Goal: Transaction & Acquisition: Book appointment/travel/reservation

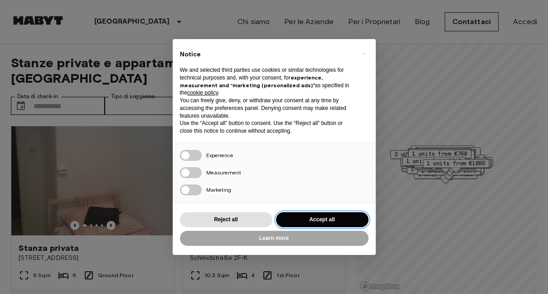
click at [312, 219] on button "Accept all" at bounding box center [322, 219] width 93 height 15
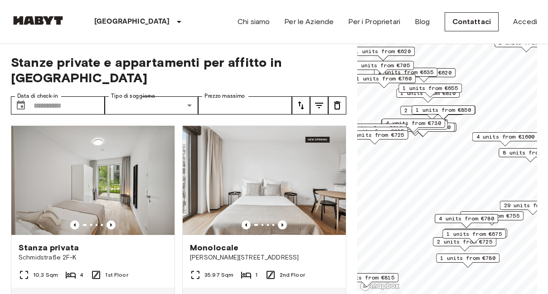
scroll to position [14, 0]
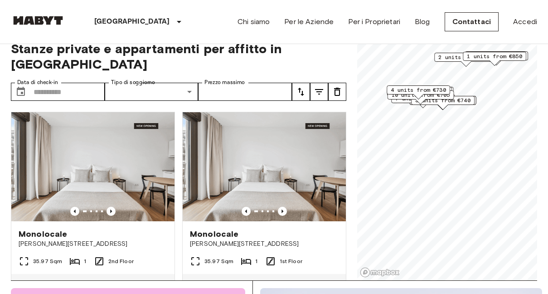
click at [419, 88] on span "4 units from €730" at bounding box center [418, 90] width 55 height 8
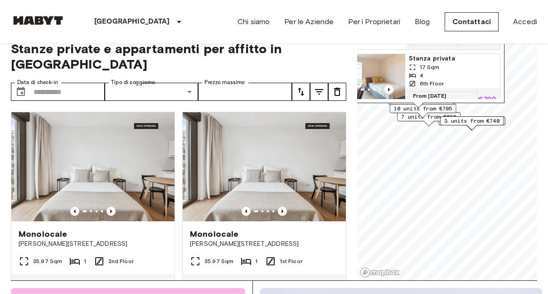
click at [429, 108] on span "10 units from €705" at bounding box center [423, 108] width 59 height 8
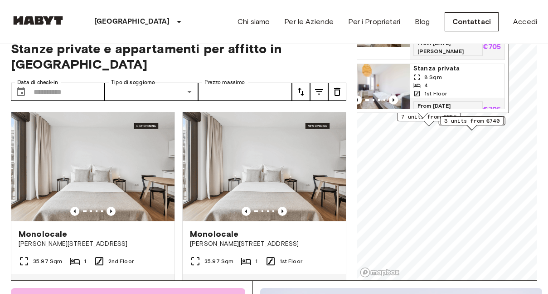
click at [443, 64] on span "Stanza privata" at bounding box center [458, 68] width 88 height 9
click at [44, 83] on input "Data di check-in" at bounding box center [69, 92] width 71 height 18
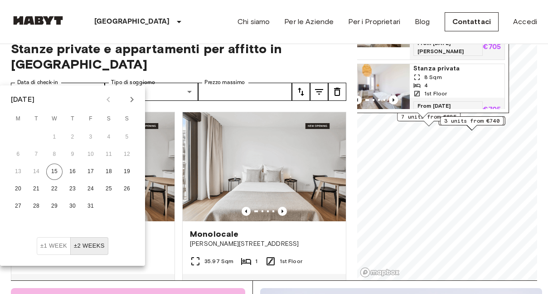
click at [132, 98] on icon "Next month" at bounding box center [132, 99] width 3 height 5
click at [18, 135] on button "1" at bounding box center [18, 137] width 16 height 16
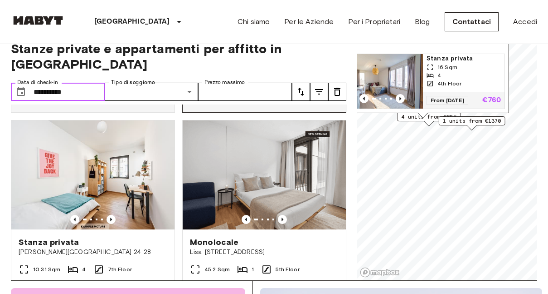
scroll to position [194, 0]
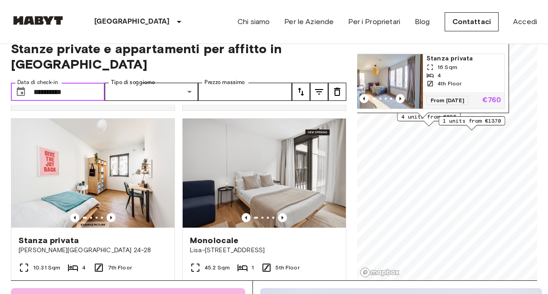
click at [38, 83] on input "**********" at bounding box center [69, 92] width 71 height 18
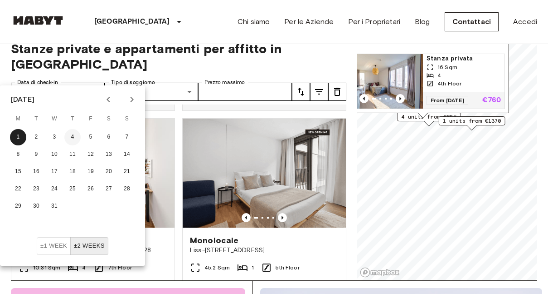
click at [71, 134] on button "4" at bounding box center [72, 137] width 16 height 16
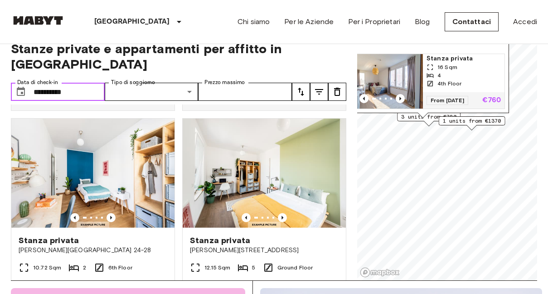
type input "**********"
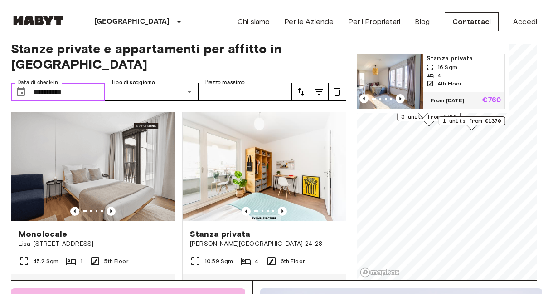
click at [66, 83] on input "**********" at bounding box center [69, 92] width 71 height 18
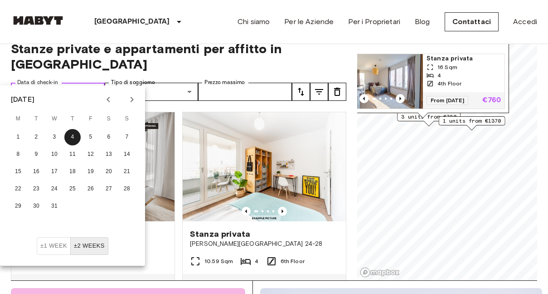
click at [89, 83] on input "**********" at bounding box center [69, 92] width 71 height 18
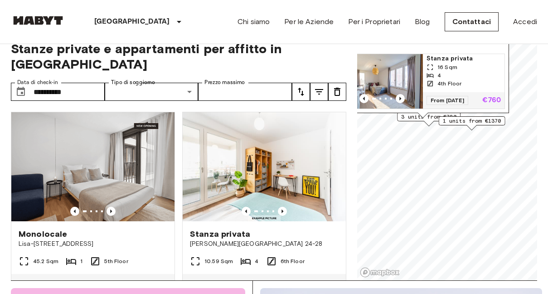
click at [300, 86] on icon "tune" at bounding box center [301, 91] width 11 height 11
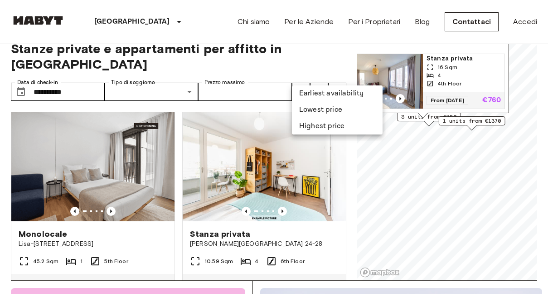
click at [308, 106] on li "Lowest price" at bounding box center [337, 110] width 91 height 16
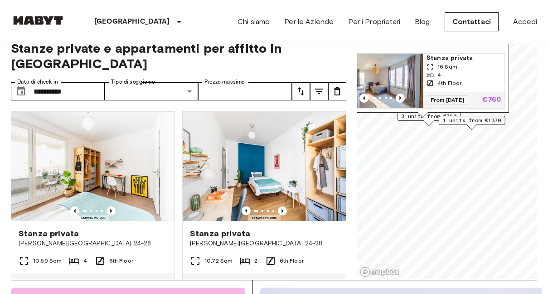
click at [40, 19] on img at bounding box center [38, 20] width 54 height 9
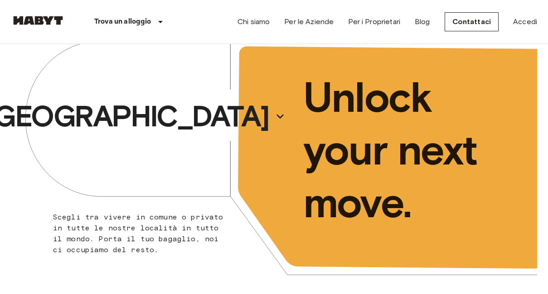
scroll to position [164, 0]
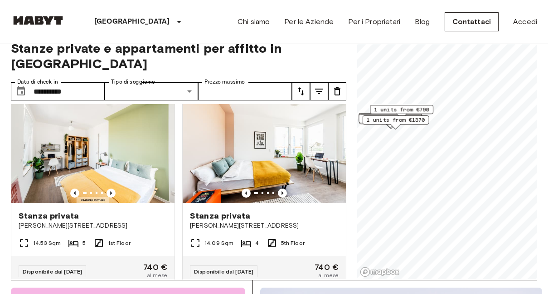
scroll to position [421, 0]
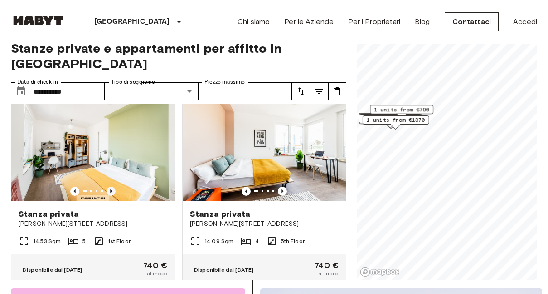
click at [111, 186] on icon "Previous image" at bounding box center [111, 190] width 9 height 9
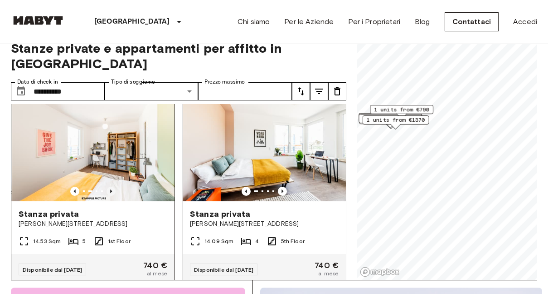
click at [111, 186] on icon "Previous image" at bounding box center [111, 190] width 9 height 9
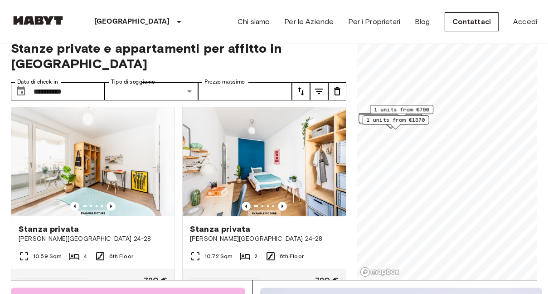
scroll to position [0, 0]
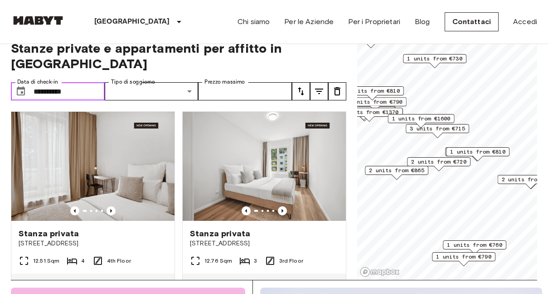
click at [71, 82] on input "**********" at bounding box center [69, 91] width 71 height 18
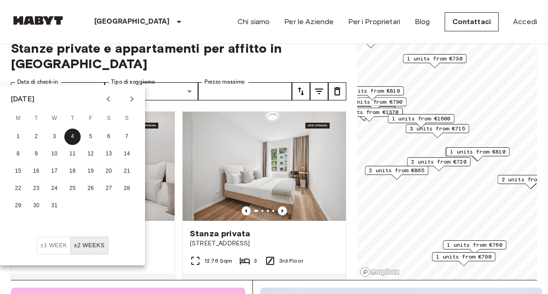
click at [133, 98] on icon "Next month" at bounding box center [132, 98] width 3 height 5
click at [17, 102] on div "[DATE]" at bounding box center [23, 98] width 24 height 11
click at [106, 99] on icon "Previous month" at bounding box center [108, 98] width 11 height 11
click at [18, 136] on button "1" at bounding box center [18, 136] width 16 height 16
type input "**********"
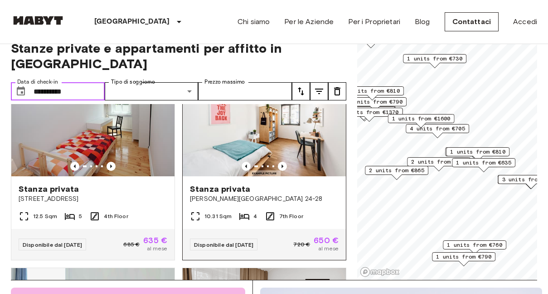
scroll to position [46, 0]
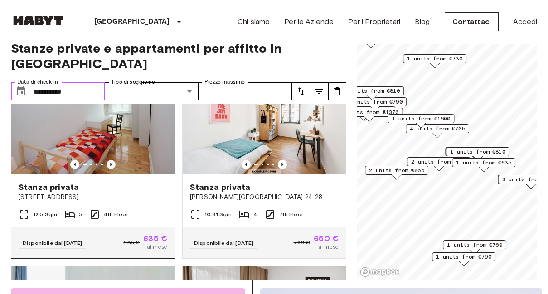
click at [112, 160] on icon "Previous image" at bounding box center [111, 164] width 9 height 9
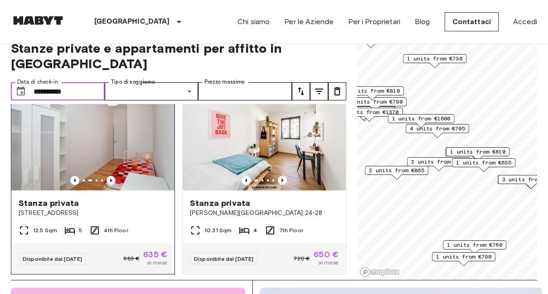
scroll to position [23, 0]
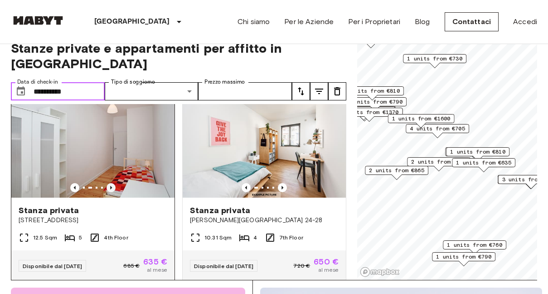
click at [110, 183] on icon "Previous image" at bounding box center [111, 187] width 9 height 9
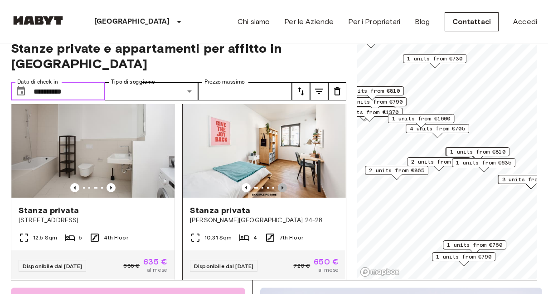
click at [282, 186] on icon "Previous image" at bounding box center [283, 188] width 2 height 4
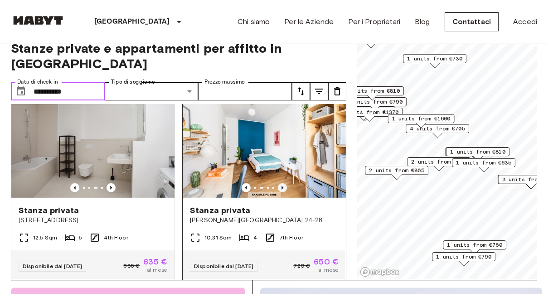
click at [282, 186] on icon "Previous image" at bounding box center [283, 188] width 2 height 4
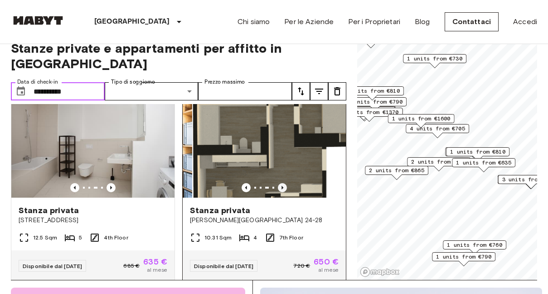
click at [282, 186] on icon "Previous image" at bounding box center [283, 188] width 2 height 4
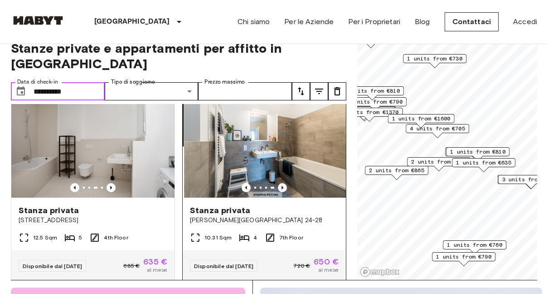
click at [282, 186] on icon "Previous image" at bounding box center [283, 188] width 2 height 4
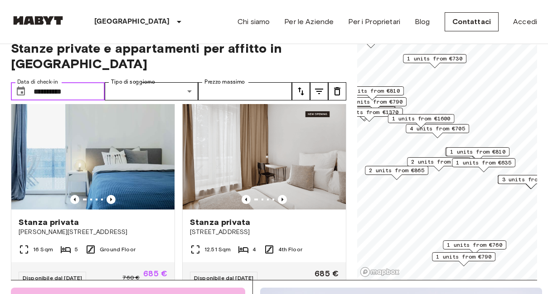
scroll to position [211, 0]
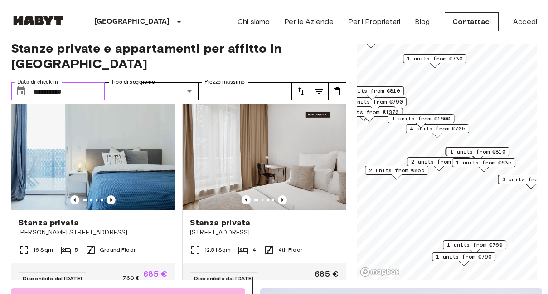
click at [110, 198] on icon "Previous image" at bounding box center [111, 200] width 2 height 4
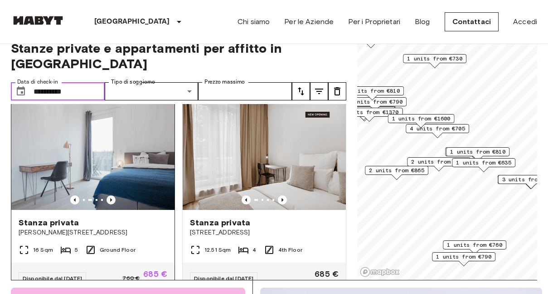
click at [110, 198] on icon "Previous image" at bounding box center [111, 200] width 2 height 4
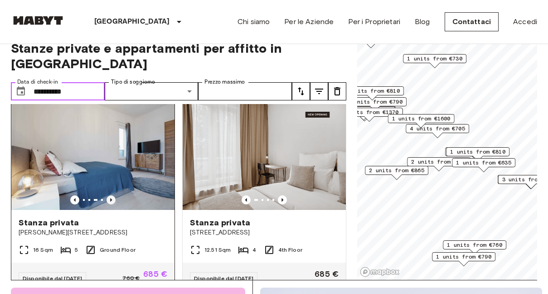
click at [110, 198] on icon "Previous image" at bounding box center [111, 200] width 2 height 4
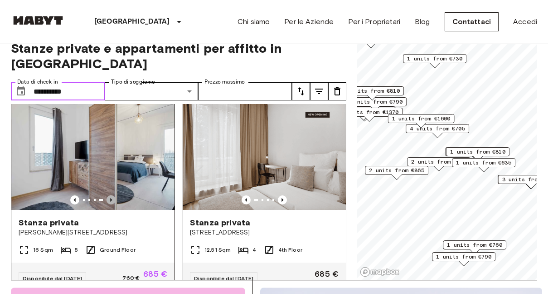
click at [110, 198] on icon "Previous image" at bounding box center [111, 200] width 2 height 4
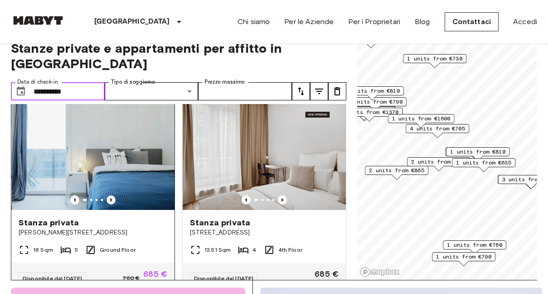
click at [110, 198] on icon "Previous image" at bounding box center [111, 200] width 2 height 4
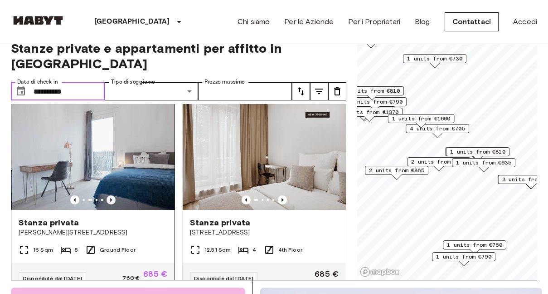
click at [110, 198] on icon "Previous image" at bounding box center [111, 200] width 2 height 4
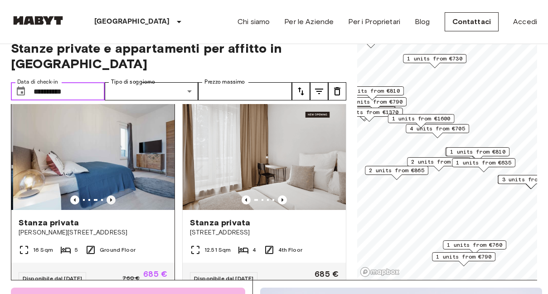
click at [109, 195] on icon "Previous image" at bounding box center [111, 199] width 9 height 9
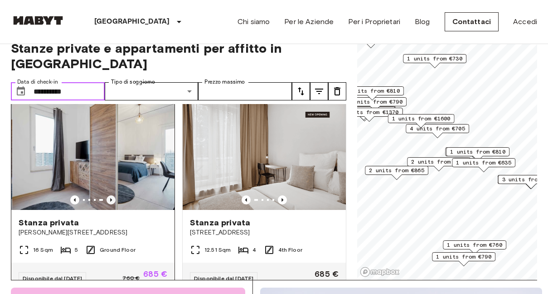
click at [109, 195] on icon "Previous image" at bounding box center [111, 199] width 9 height 9
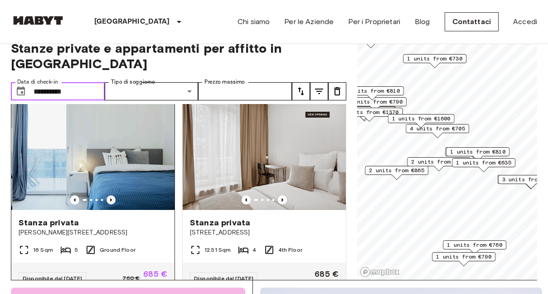
click at [109, 195] on icon "Previous image" at bounding box center [111, 199] width 9 height 9
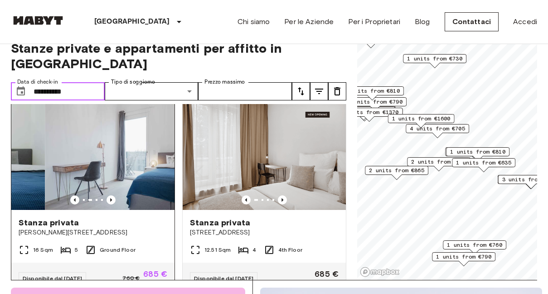
click at [105, 137] on img at bounding box center [126, 155] width 163 height 109
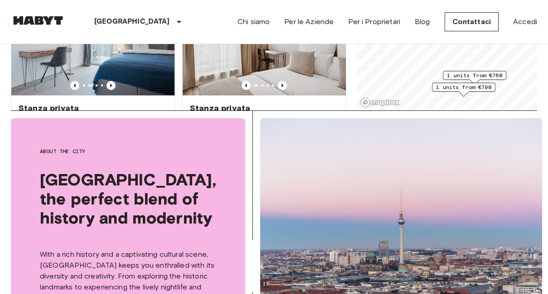
scroll to position [125, 0]
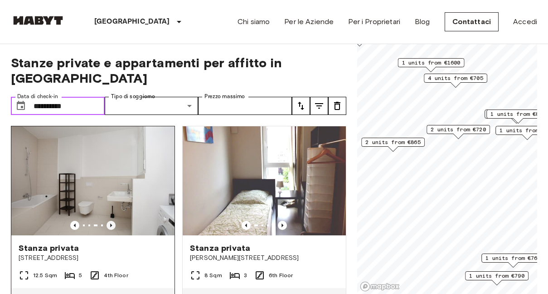
click at [109, 220] on icon "Previous image" at bounding box center [111, 224] width 9 height 9
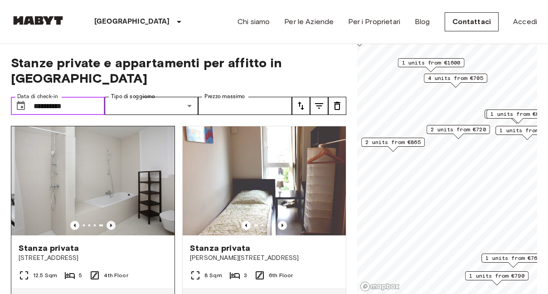
click at [109, 220] on icon "Previous image" at bounding box center [111, 224] width 9 height 9
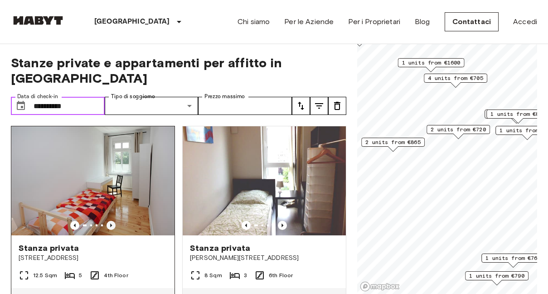
click at [109, 220] on icon "Previous image" at bounding box center [111, 224] width 9 height 9
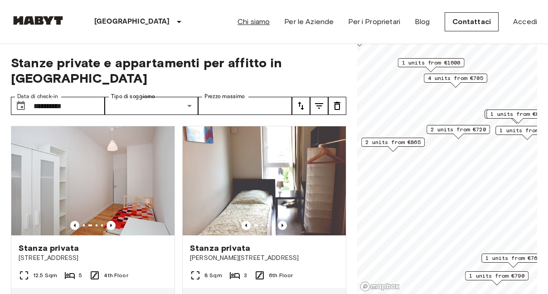
click at [258, 16] on link "Chi siamo" at bounding box center [254, 21] width 32 height 11
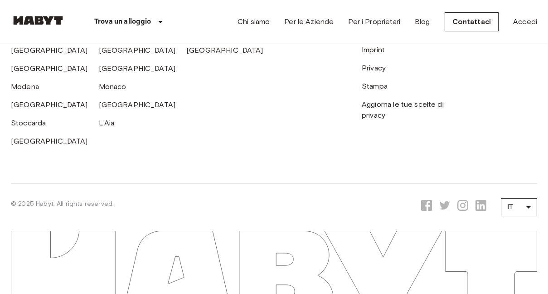
scroll to position [2784, 0]
click at [376, 36] on link "Termini e condizioni" at bounding box center [395, 31] width 66 height 9
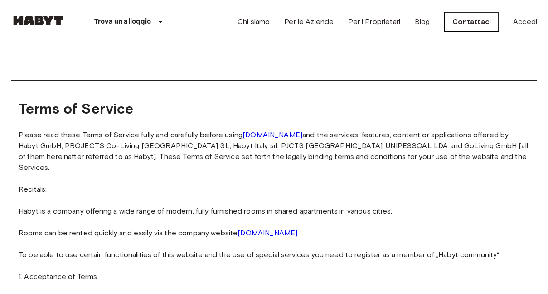
click at [468, 20] on link "Contattaci" at bounding box center [472, 21] width 54 height 19
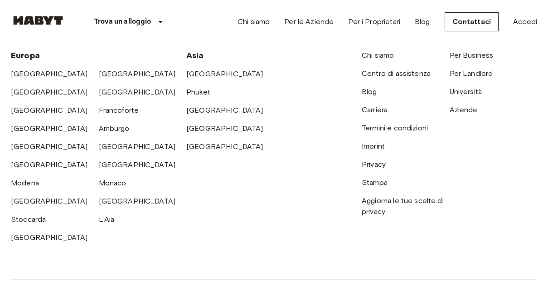
scroll to position [424, 0]
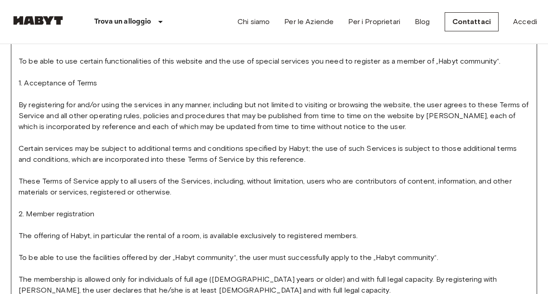
scroll to position [194, 0]
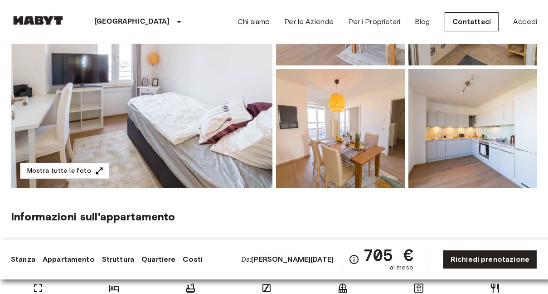
click at [196, 164] on img at bounding box center [142, 66] width 262 height 241
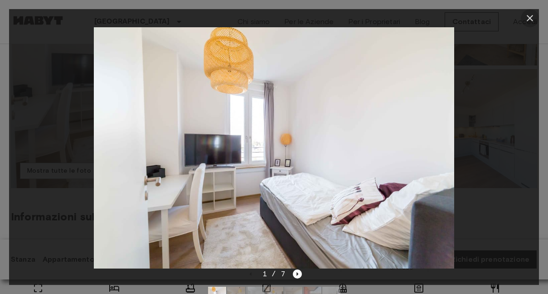
click at [532, 13] on icon "button" at bounding box center [530, 18] width 11 height 11
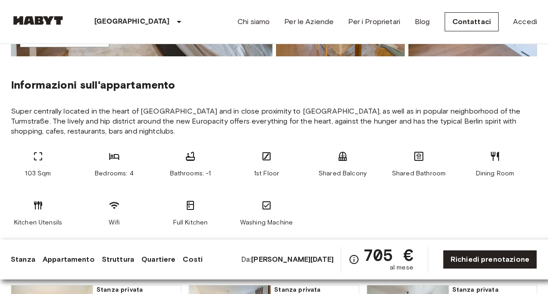
scroll to position [308, 0]
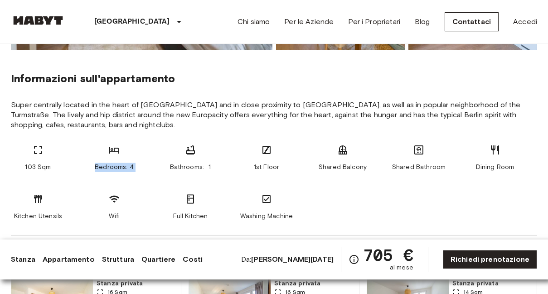
drag, startPoint x: 95, startPoint y: 167, endPoint x: 164, endPoint y: 167, distance: 69.0
click at [164, 167] on div "103 Sqm Bedrooms: 4 Bathrooms: -1 1st Floor Shared Balcony Shared Bathroom Dini…" at bounding box center [274, 182] width 527 height 76
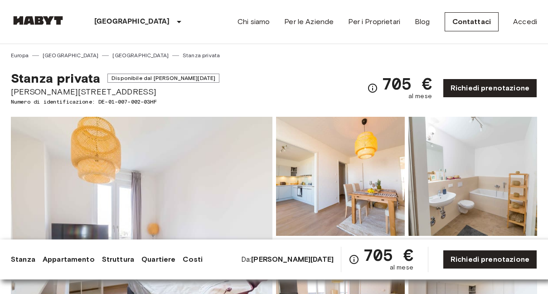
scroll to position [10, 0]
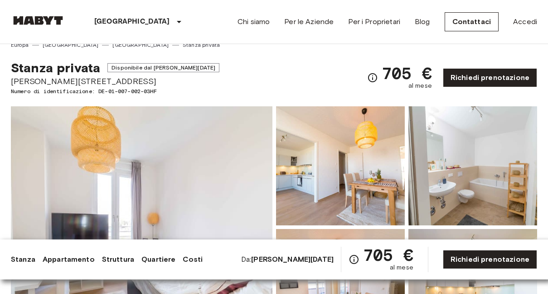
click at [339, 140] on img at bounding box center [340, 165] width 129 height 119
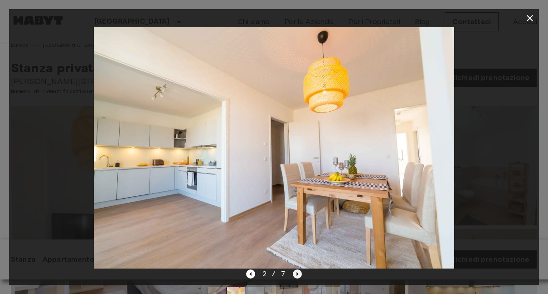
click at [299, 273] on icon "Next image" at bounding box center [297, 273] width 9 height 9
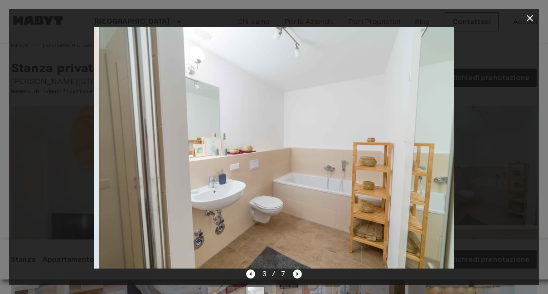
click at [299, 273] on icon "Next image" at bounding box center [297, 273] width 9 height 9
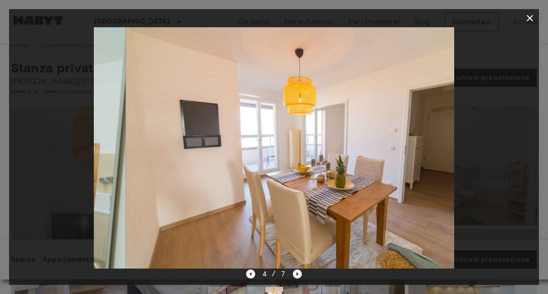
click at [299, 273] on icon "Next image" at bounding box center [297, 273] width 9 height 9
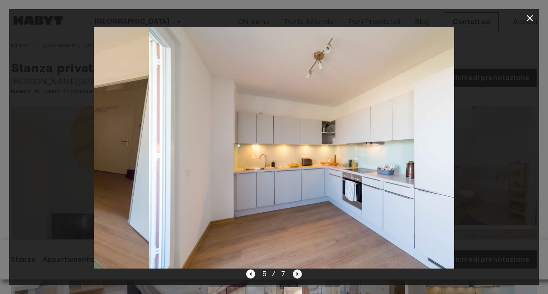
click at [299, 273] on icon "Next image" at bounding box center [297, 273] width 9 height 9
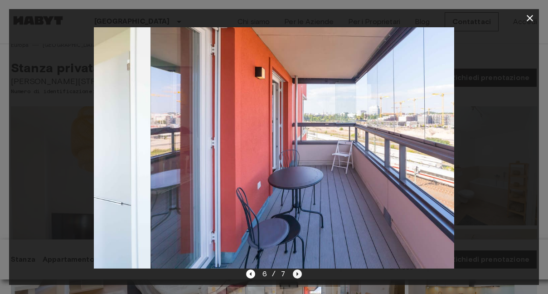
click at [299, 273] on icon "Next image" at bounding box center [297, 273] width 9 height 9
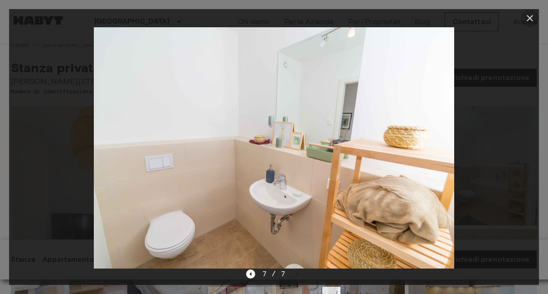
click at [526, 18] on icon "button" at bounding box center [530, 18] width 11 height 11
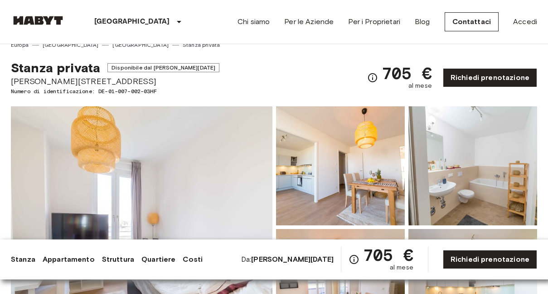
scroll to position [0, 0]
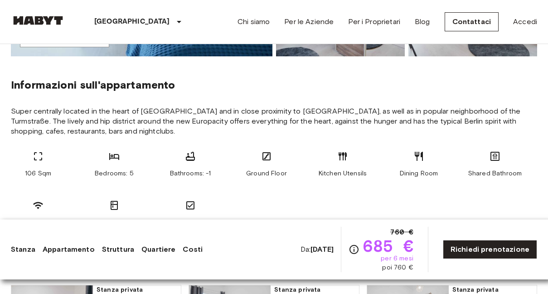
scroll to position [312, 0]
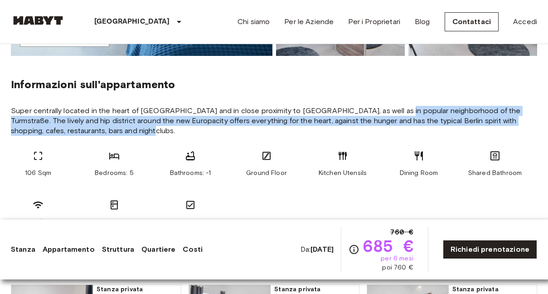
drag, startPoint x: 372, startPoint y: 112, endPoint x: 394, endPoint y: 128, distance: 27.2
click at [394, 128] on span "Super centrally located in the heart of Berlin and in close proximity to Berlin…" at bounding box center [274, 121] width 527 height 30
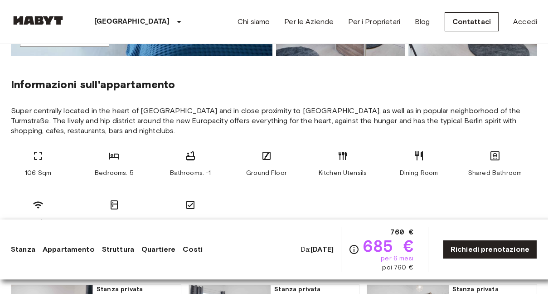
click at [408, 111] on span "Super centrally located in the heart of Berlin and in close proximity to Berlin…" at bounding box center [274, 121] width 527 height 30
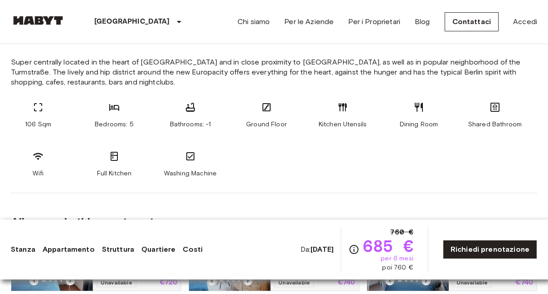
scroll to position [409, 0]
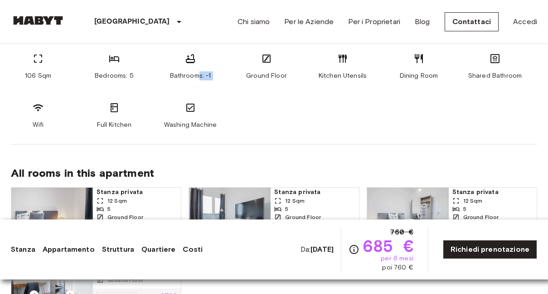
drag, startPoint x: 197, startPoint y: 74, endPoint x: 231, endPoint y: 74, distance: 34.0
click at [231, 74] on div "106 Sqm Bedrooms: 5 Bathrooms: -1 Ground Floor Kitchen Utensils Dining Room Sha…" at bounding box center [274, 91] width 527 height 76
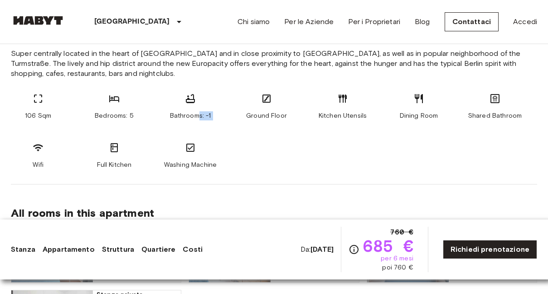
scroll to position [362, 0]
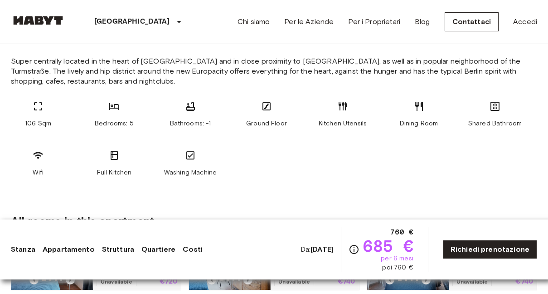
click at [197, 109] on div "Bathrooms: -1" at bounding box center [190, 114] width 54 height 27
drag, startPoint x: 194, startPoint y: 108, endPoint x: 172, endPoint y: 108, distance: 21.8
click at [172, 108] on div "Bathrooms: -1" at bounding box center [190, 114] width 54 height 27
drag, startPoint x: 179, startPoint y: 117, endPoint x: 271, endPoint y: 119, distance: 91.7
click at [267, 119] on div "106 Sqm Bedrooms: 5 Bathrooms: -1 Ground Floor Kitchen Utensils Dining Room Sha…" at bounding box center [274, 139] width 527 height 76
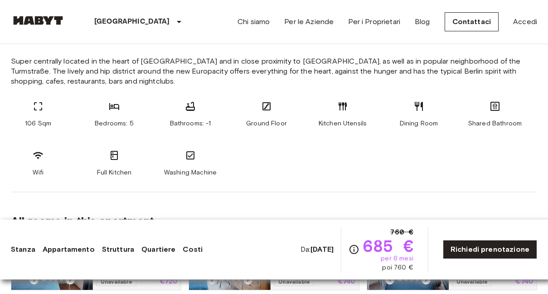
click at [511, 119] on span "Shared Bathroom" at bounding box center [496, 123] width 54 height 9
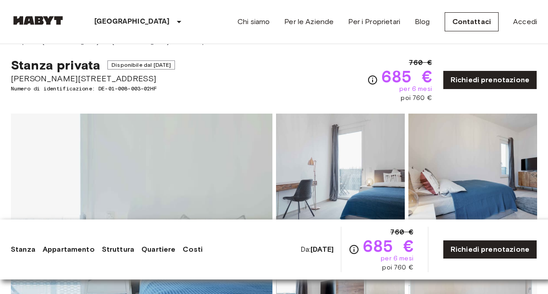
scroll to position [10, 0]
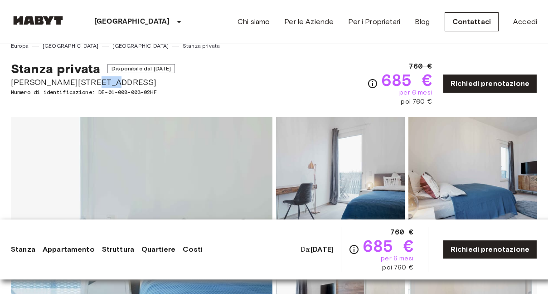
drag, startPoint x: 96, startPoint y: 84, endPoint x: 68, endPoint y: 78, distance: 28.5
click at [68, 78] on span "[PERSON_NAME][STREET_ADDRESS]" at bounding box center [93, 82] width 164 height 12
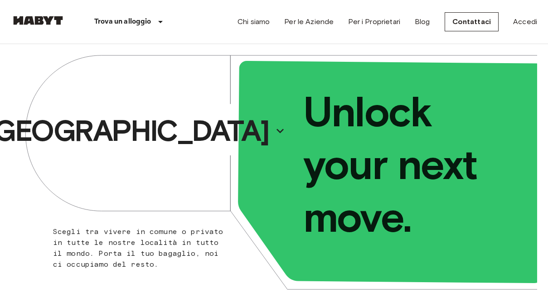
scroll to position [512, 0]
